Goal: Task Accomplishment & Management: Complete application form

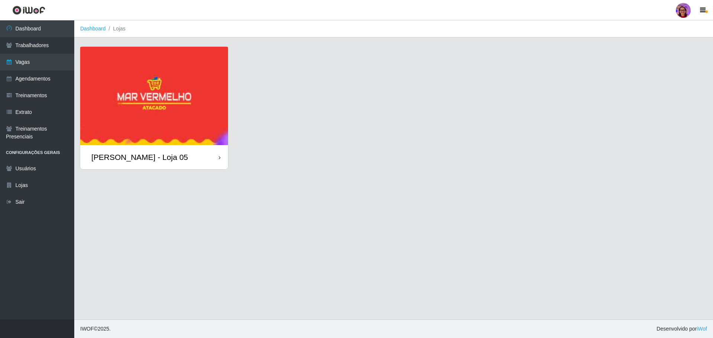
click at [216, 157] on div "[PERSON_NAME] - Loja 05" at bounding box center [154, 157] width 148 height 24
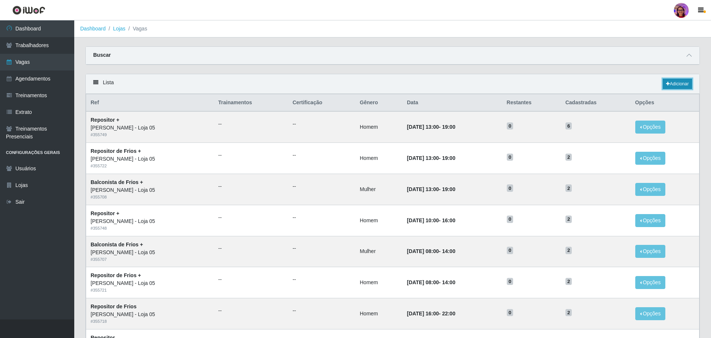
click at [674, 81] on link "Adicionar" at bounding box center [676, 84] width 29 height 10
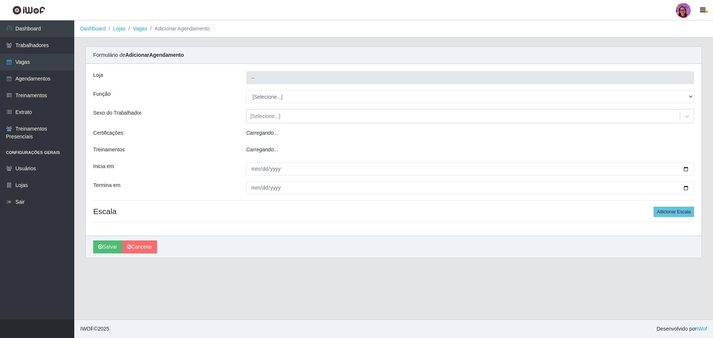
type input "[PERSON_NAME] - Loja 05"
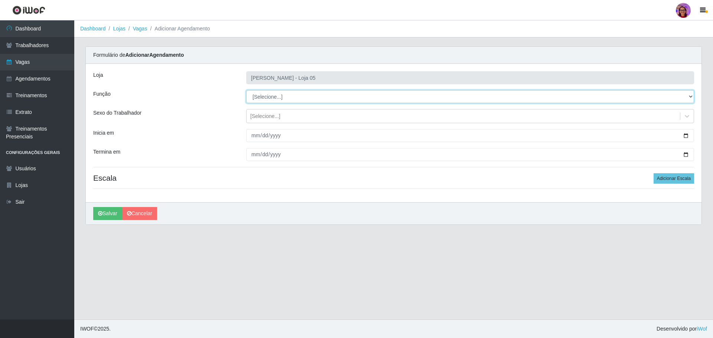
click at [279, 99] on select "[Selecione...] ASG ASG + ASG ++ Auxiliar de Depósito Auxiliar de Depósito + Aux…" at bounding box center [470, 96] width 448 height 13
select select "22"
click at [246, 90] on select "[Selecione...] ASG ASG + ASG ++ Auxiliar de Depósito Auxiliar de Depósito + Aux…" at bounding box center [470, 96] width 448 height 13
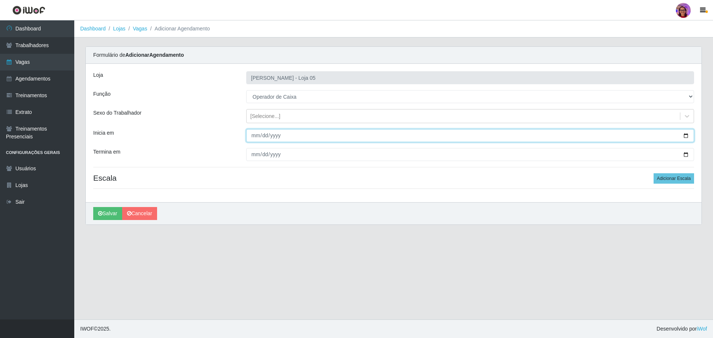
click at [684, 136] on input "Inicia em" at bounding box center [470, 135] width 448 height 13
type input "[DATE]"
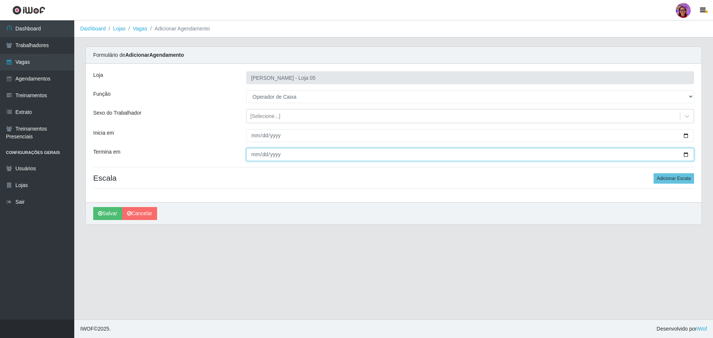
drag, startPoint x: 688, startPoint y: 157, endPoint x: 684, endPoint y: 155, distance: 4.0
click at [687, 155] on input "Termina em" at bounding box center [470, 154] width 448 height 13
type input "[DATE]"
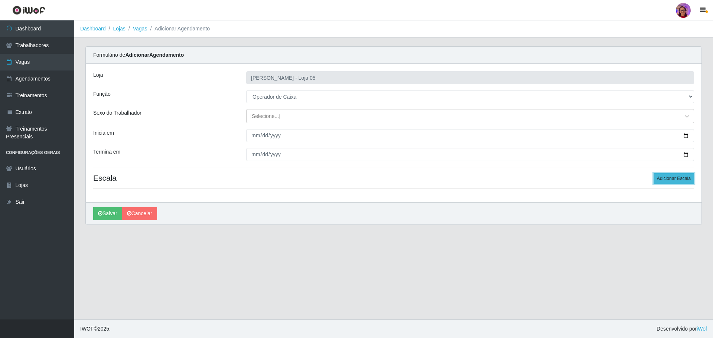
click at [665, 179] on button "Adicionar Escala" at bounding box center [673, 178] width 40 height 10
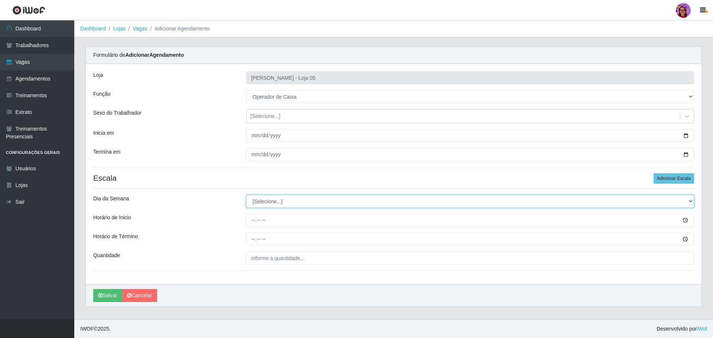
click at [286, 201] on select "[Selecione...] Segunda Terça Quarta Quinta Sexta Sábado Domingo" at bounding box center [470, 201] width 448 height 13
select select "4"
click at [246, 195] on select "[Selecione...] Segunda Terça Quarta Quinta Sexta Sábado Domingo" at bounding box center [470, 201] width 448 height 13
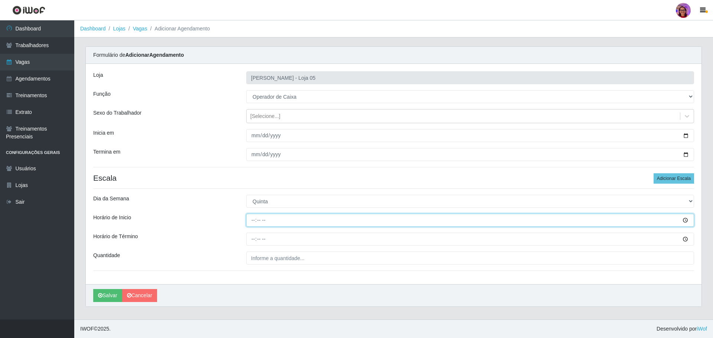
click at [255, 218] on input "Horário de Inicio" at bounding box center [470, 220] width 448 height 13
type input "16:20"
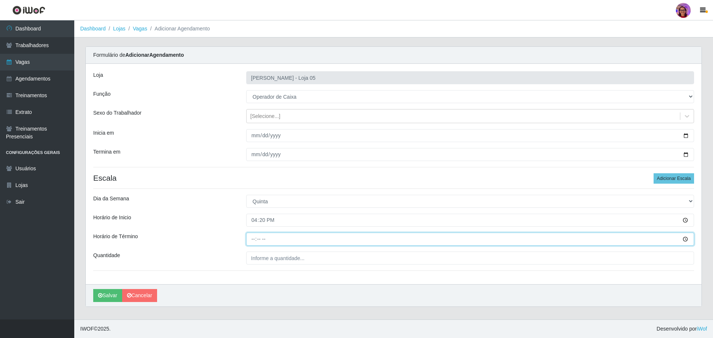
click at [252, 237] on input "Horário de Término" at bounding box center [470, 239] width 448 height 13
type input "22:00"
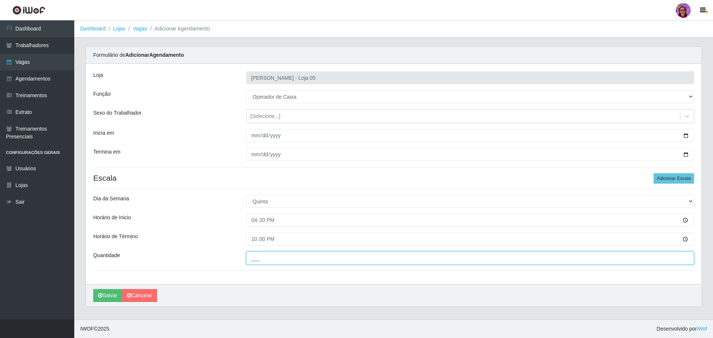
drag, startPoint x: 292, startPoint y: 258, endPoint x: 266, endPoint y: 258, distance: 26.7
click at [292, 258] on input "___" at bounding box center [470, 258] width 448 height 13
type input "1__"
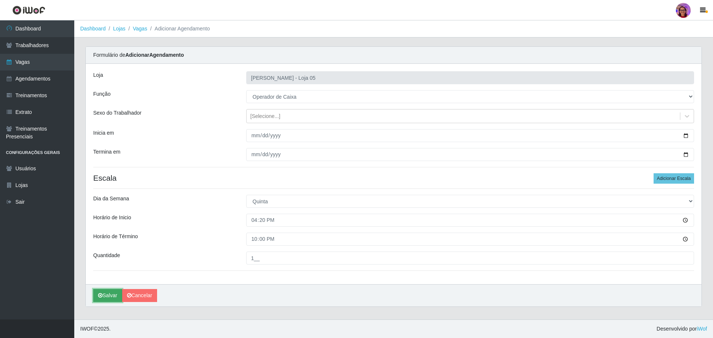
click at [107, 300] on button "Salvar" at bounding box center [107, 295] width 29 height 13
click at [107, 297] on button "Salvar" at bounding box center [107, 295] width 29 height 13
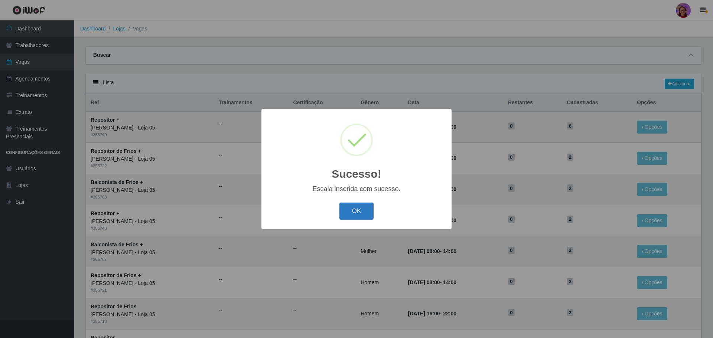
click at [350, 214] on button "OK" at bounding box center [356, 211] width 35 height 17
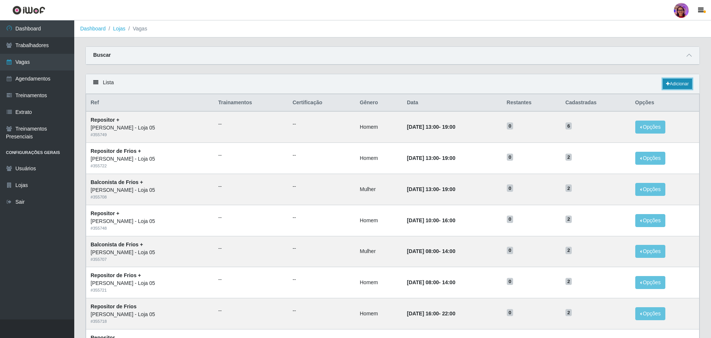
click at [674, 81] on link "Adicionar" at bounding box center [676, 84] width 29 height 10
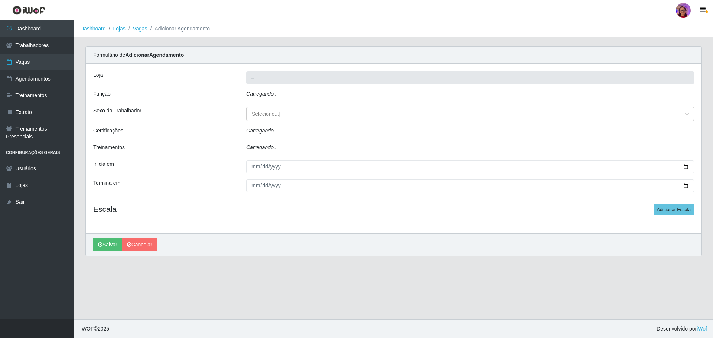
type input "[PERSON_NAME] - Loja 05"
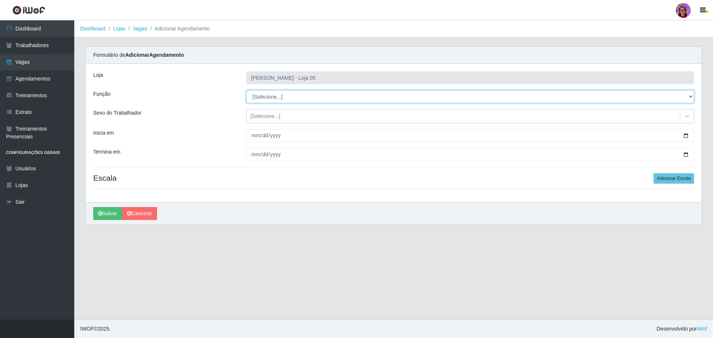
click at [281, 98] on select "[Selecione...] ASG ASG + ASG ++ Auxiliar de Depósito Auxiliar de Depósito + Aux…" at bounding box center [470, 96] width 448 height 13
select select "22"
click at [246, 90] on select "[Selecione...] ASG ASG + ASG ++ Auxiliar de Depósito Auxiliar de Depósito + Aux…" at bounding box center [470, 96] width 448 height 13
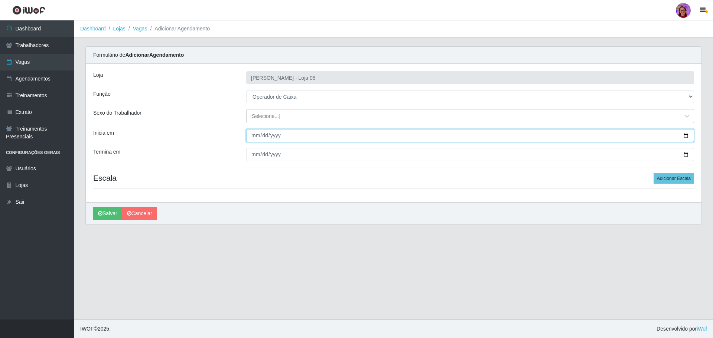
drag, startPoint x: 685, startPoint y: 136, endPoint x: 657, endPoint y: 137, distance: 28.2
click at [682, 136] on input "Inicia em" at bounding box center [470, 135] width 448 height 13
type input "[DATE]"
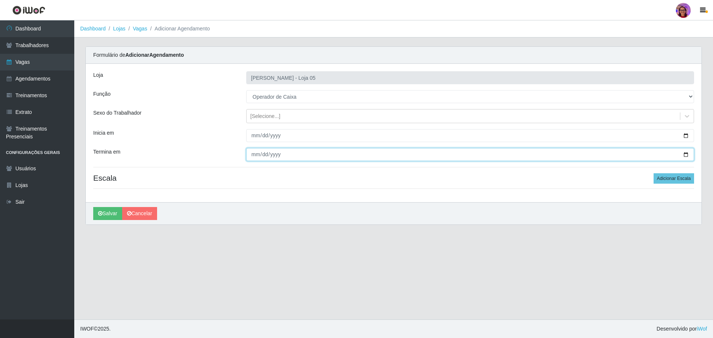
drag, startPoint x: 685, startPoint y: 155, endPoint x: 498, endPoint y: 143, distance: 187.4
click at [678, 154] on input "Termina em" at bounding box center [470, 154] width 448 height 13
click at [683, 153] on input "Termina em" at bounding box center [470, 154] width 448 height 13
type input "[DATE]"
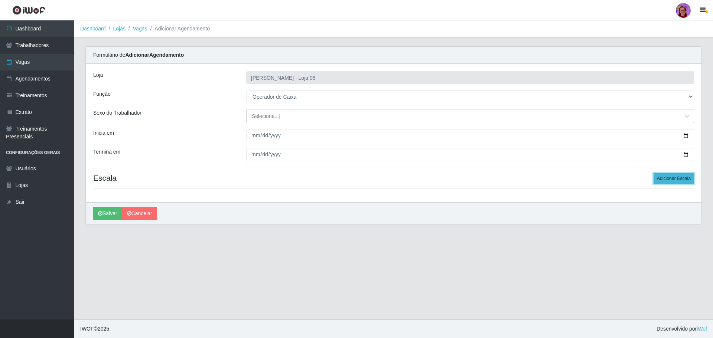
click at [674, 178] on button "Adicionar Escala" at bounding box center [673, 178] width 40 height 10
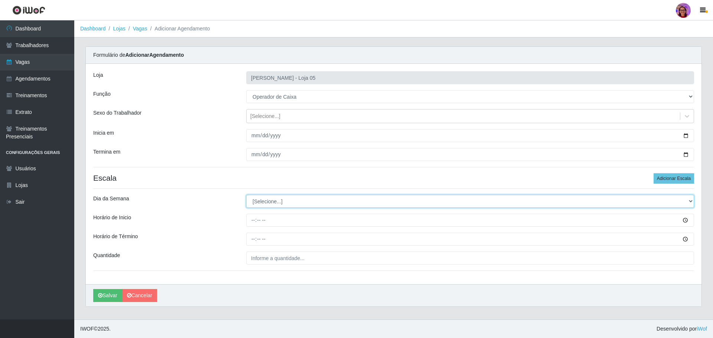
click at [269, 202] on select "[Selecione...] Segunda Terça Quarta Quinta Sexta Sábado Domingo" at bounding box center [470, 201] width 448 height 13
select select "4"
click at [246, 195] on select "[Selecione...] Segunda Terça Quarta Quinta Sexta Sábado Domingo" at bounding box center [470, 201] width 448 height 13
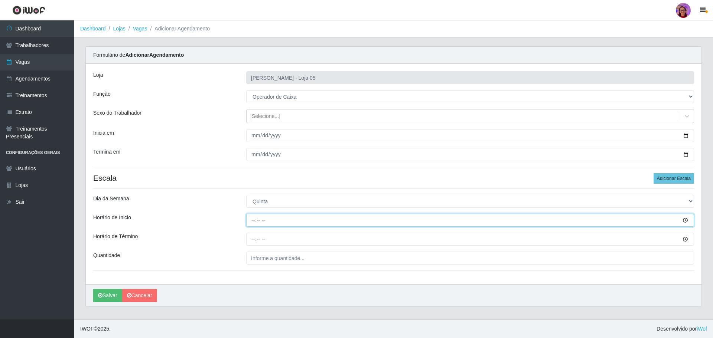
click at [252, 217] on input "Horário de Inicio" at bounding box center [470, 220] width 448 height 13
type input "08:00"
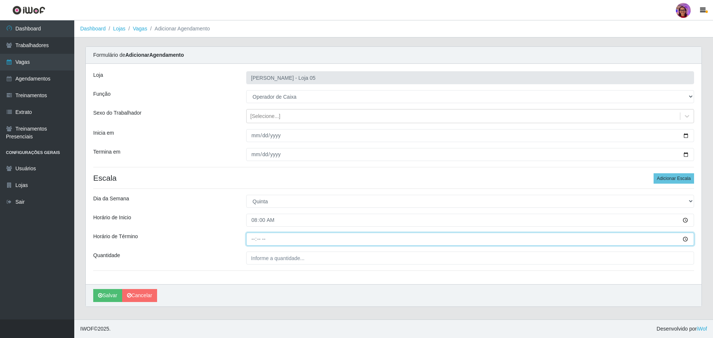
click at [249, 236] on input "Horário de Término" at bounding box center [470, 239] width 448 height 13
type input "14:00"
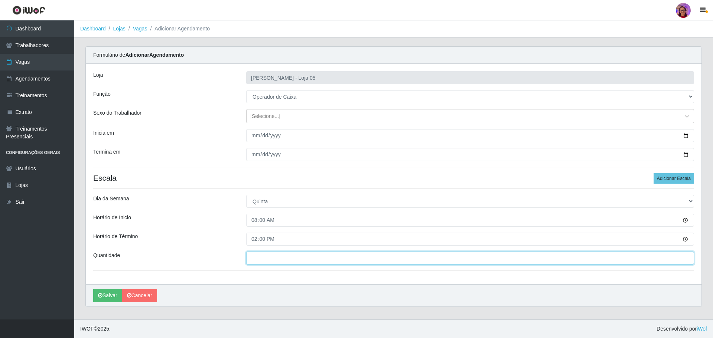
click at [275, 255] on input "___" at bounding box center [470, 258] width 448 height 13
type input "1__"
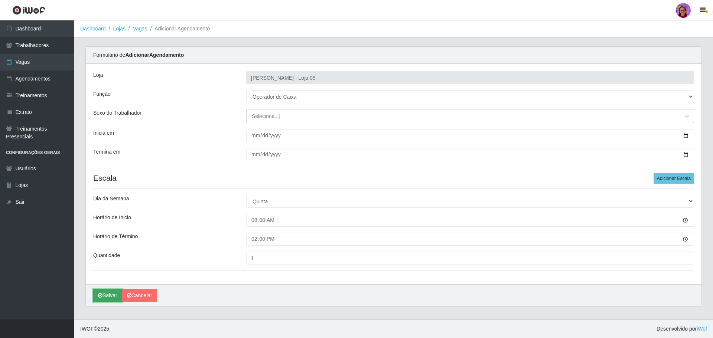
click at [103, 297] on button "Salvar" at bounding box center [107, 295] width 29 height 13
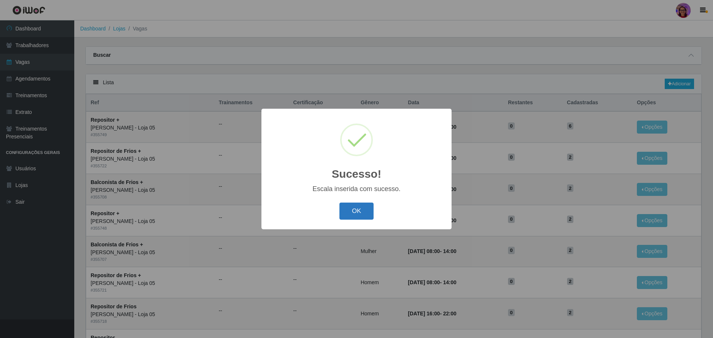
click at [366, 214] on button "OK" at bounding box center [356, 211] width 35 height 17
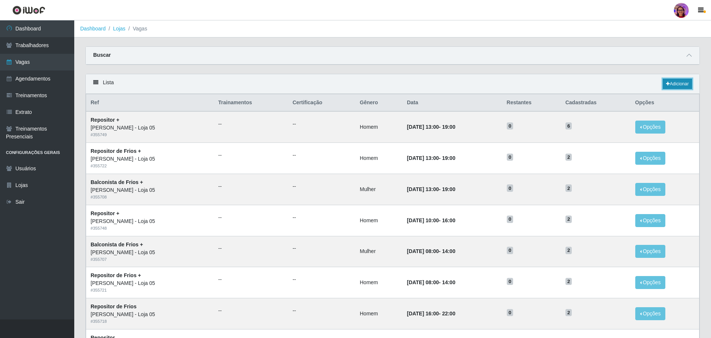
click at [681, 85] on link "Adicionar" at bounding box center [676, 84] width 29 height 10
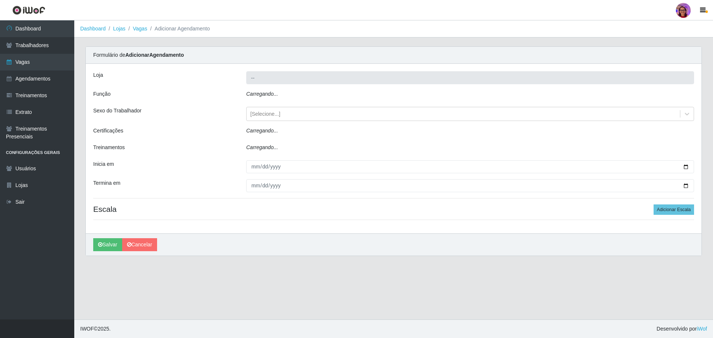
type input "[PERSON_NAME] - Loja 05"
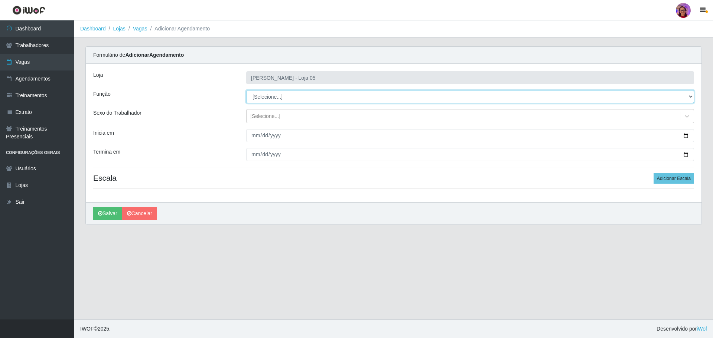
click at [281, 97] on select "[Selecione...] ASG ASG + ASG ++ Auxiliar de Depósito Auxiliar de Depósito + Aux…" at bounding box center [470, 96] width 448 height 13
select select "22"
click at [246, 90] on select "[Selecione...] ASG ASG + ASG ++ Auxiliar de Depósito Auxiliar de Depósito + Aux…" at bounding box center [470, 96] width 448 height 13
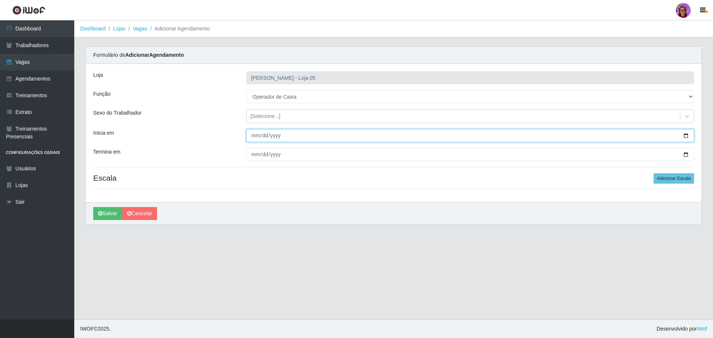
click at [683, 136] on input "Inicia em" at bounding box center [470, 135] width 448 height 13
click at [685, 135] on input "[DATE]" at bounding box center [470, 135] width 448 height 13
type input "[DATE]"
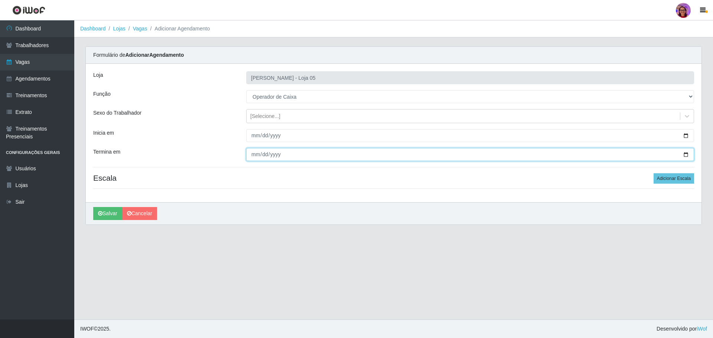
click at [687, 154] on input "Termina em" at bounding box center [470, 154] width 448 height 13
type input "[DATE]"
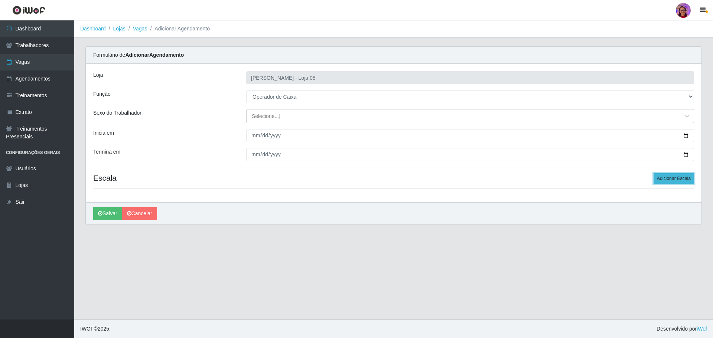
click at [665, 176] on button "Adicionar Escala" at bounding box center [673, 178] width 40 height 10
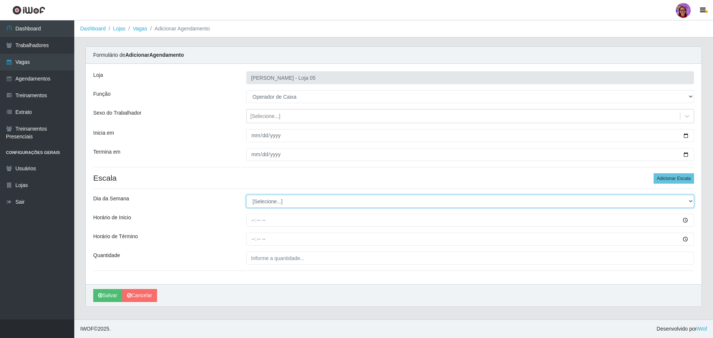
click at [272, 198] on select "[Selecione...] Segunda Terça Quarta Quinta Sexta Sábado Domingo" at bounding box center [470, 201] width 448 height 13
select select "5"
click at [246, 195] on select "[Selecione...] Segunda Terça Quarta Quinta Sexta Sábado Domingo" at bounding box center [470, 201] width 448 height 13
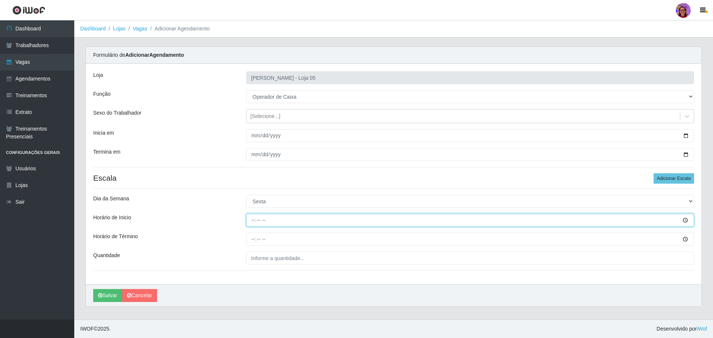
click at [249, 217] on input "Horário de Inicio" at bounding box center [470, 220] width 448 height 13
type input "16:20"
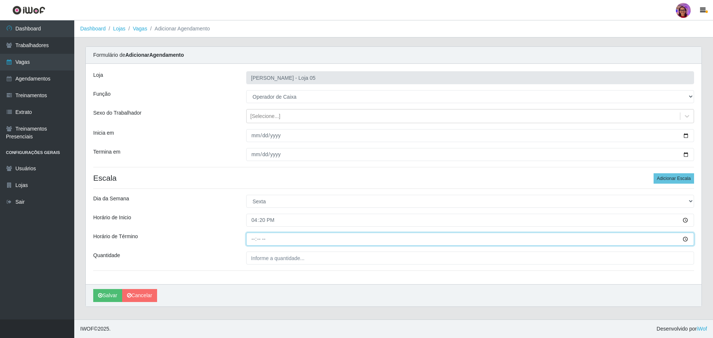
click at [249, 239] on input "Horário de Término" at bounding box center [470, 239] width 448 height 13
type input "22:20"
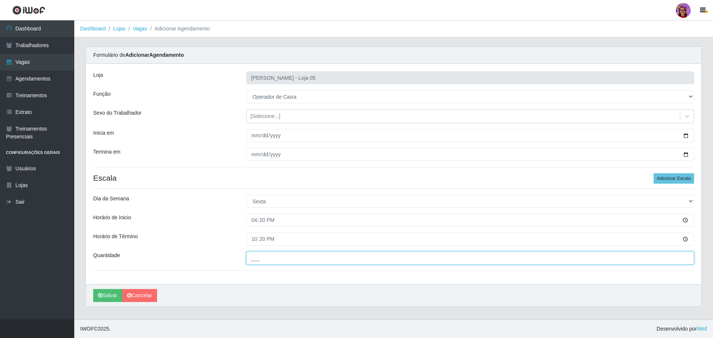
click at [275, 259] on input "___" at bounding box center [470, 258] width 448 height 13
type input "1__"
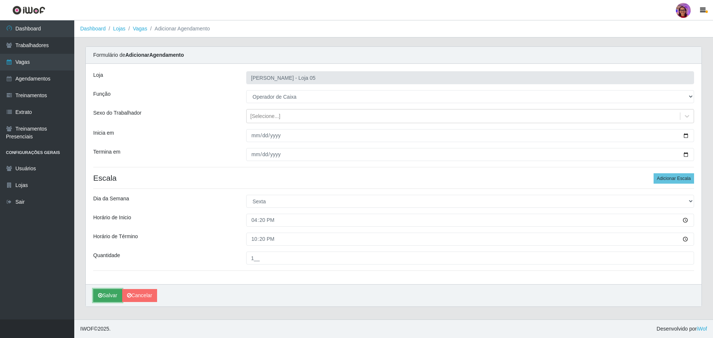
click at [109, 295] on button "Salvar" at bounding box center [107, 295] width 29 height 13
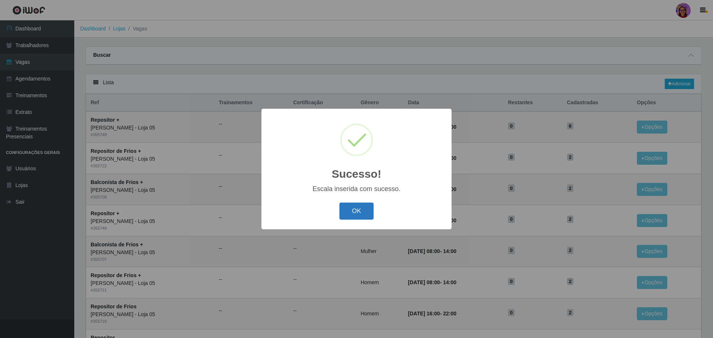
click at [364, 212] on button "OK" at bounding box center [356, 211] width 35 height 17
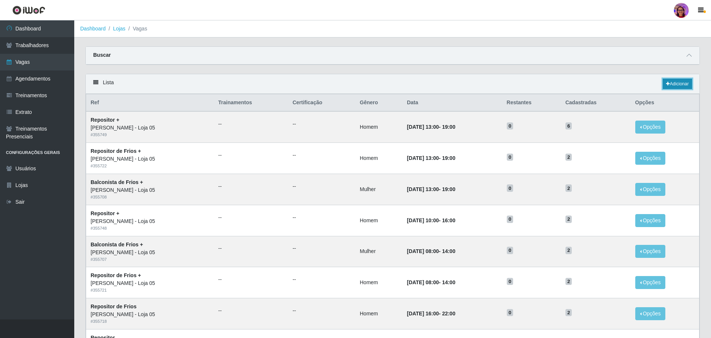
click at [686, 80] on link "Adicionar" at bounding box center [676, 84] width 29 height 10
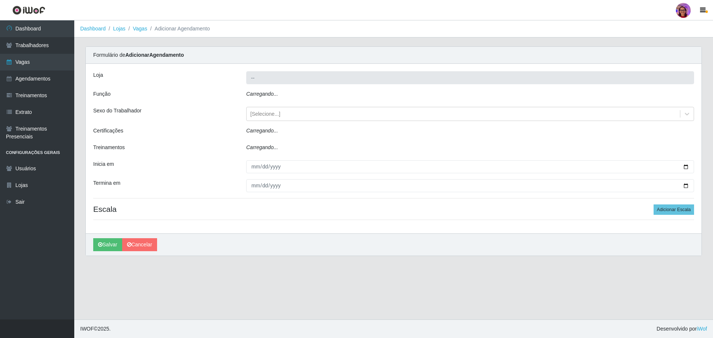
type input "[PERSON_NAME] - Loja 05"
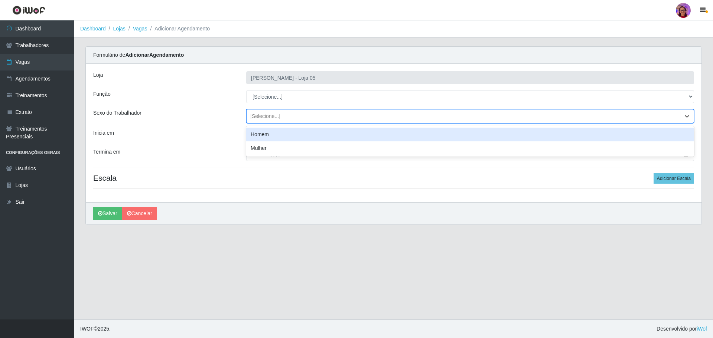
click at [281, 116] on div "[Selecione...]" at bounding box center [462, 116] width 433 height 12
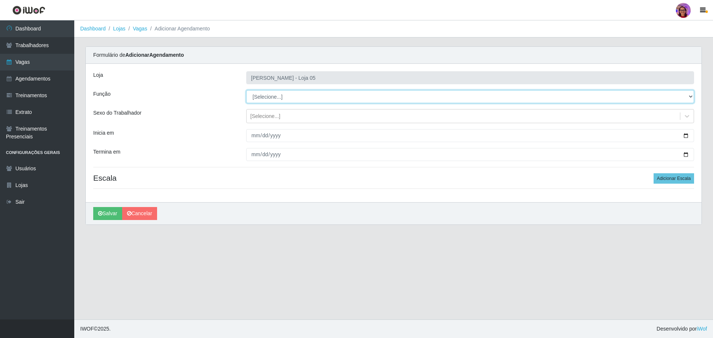
click at [268, 97] on select "[Selecione...] ASG ASG + ASG ++ Auxiliar de Depósito Auxiliar de Depósito + Aux…" at bounding box center [470, 96] width 448 height 13
select select "22"
click at [246, 90] on select "[Selecione...] ASG ASG + ASG ++ Auxiliar de Depósito Auxiliar de Depósito + Aux…" at bounding box center [470, 96] width 448 height 13
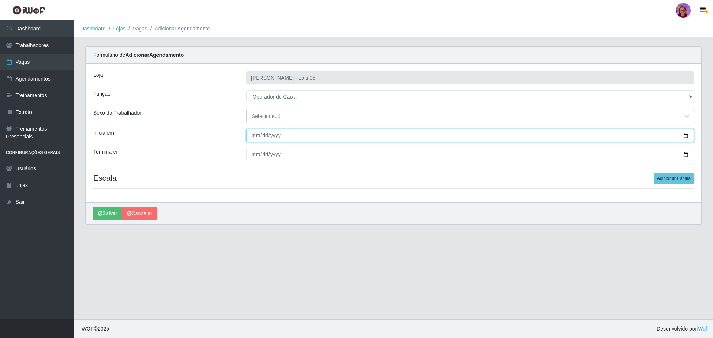
click at [685, 135] on input "Inicia em" at bounding box center [470, 135] width 448 height 13
type input "[DATE]"
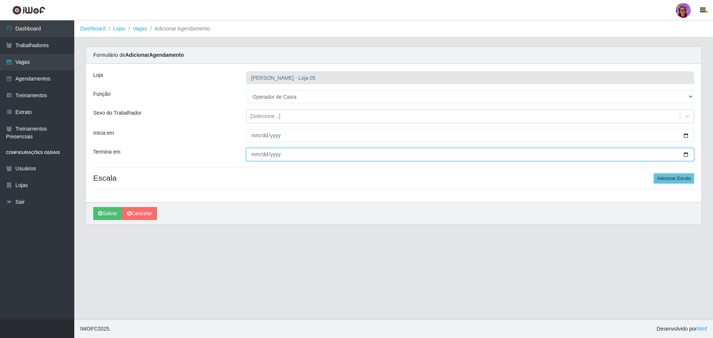
click at [682, 154] on input "Termina em" at bounding box center [470, 154] width 448 height 13
type input "[DATE]"
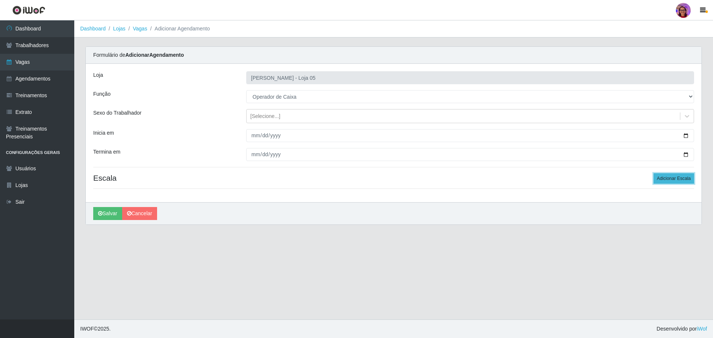
click at [675, 181] on button "Adicionar Escala" at bounding box center [673, 178] width 40 height 10
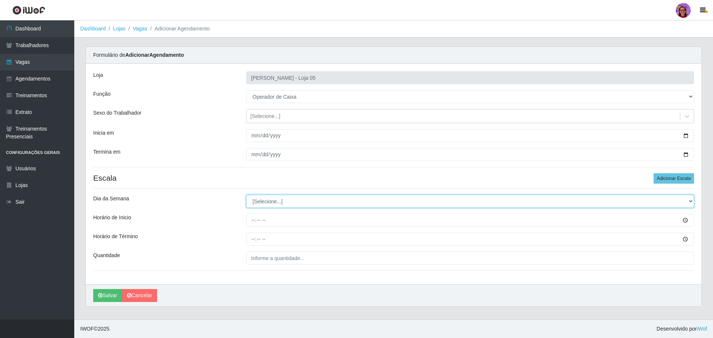
click at [266, 201] on select "[Selecione...] Segunda Terça Quarta Quinta Sexta Sábado Domingo" at bounding box center [470, 201] width 448 height 13
select select "5"
click at [246, 195] on select "[Selecione...] Segunda Terça Quarta Quinta Sexta Sábado Domingo" at bounding box center [470, 201] width 448 height 13
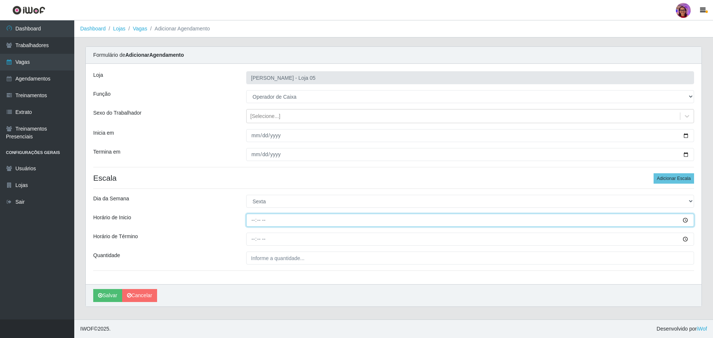
click at [251, 218] on input "Horário de Inicio" at bounding box center [470, 220] width 448 height 13
type input "08:00"
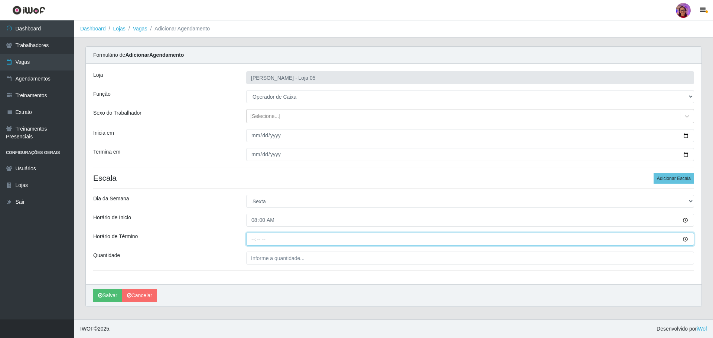
click at [252, 234] on input "Horário de Término" at bounding box center [470, 239] width 448 height 13
type input "14:00"
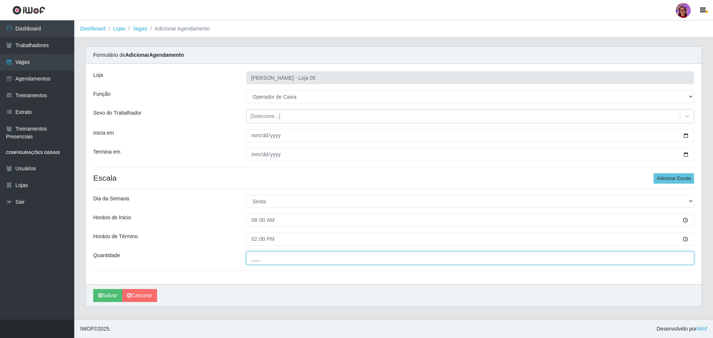
click at [293, 258] on input "___" at bounding box center [470, 258] width 448 height 13
type input "1__"
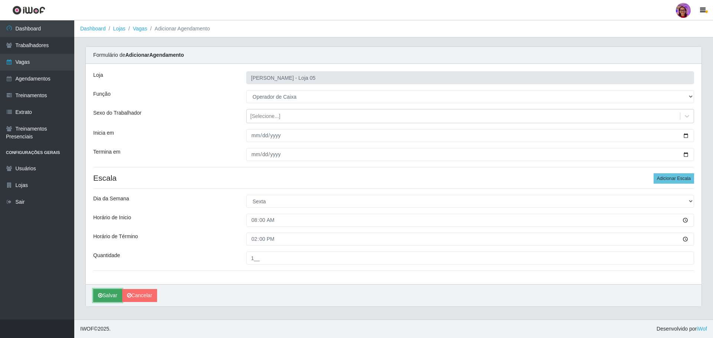
click at [113, 291] on button "Salvar" at bounding box center [107, 295] width 29 height 13
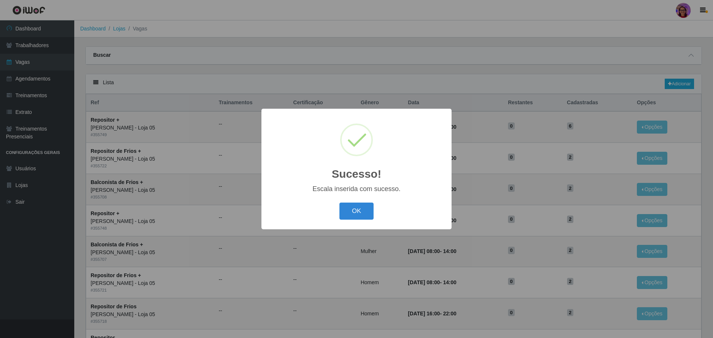
drag, startPoint x: 353, startPoint y: 210, endPoint x: 345, endPoint y: 202, distance: 11.0
click at [353, 209] on button "OK" at bounding box center [356, 211] width 35 height 17
